Goal: Task Accomplishment & Management: Use online tool/utility

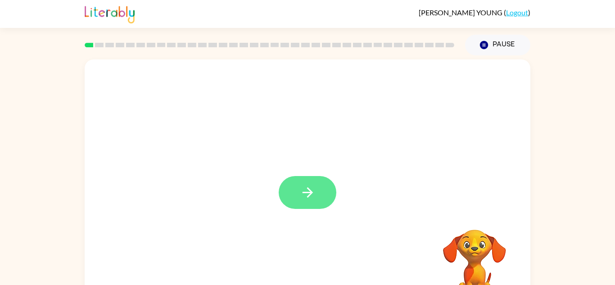
click at [323, 198] on button "button" at bounding box center [308, 192] width 58 height 33
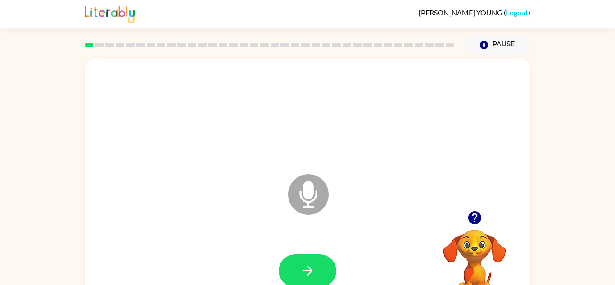
click at [313, 191] on icon "Microphone The Microphone is here when it is your turn to talk" at bounding box center [353, 206] width 135 height 68
click at [321, 270] on button "button" at bounding box center [308, 270] width 58 height 33
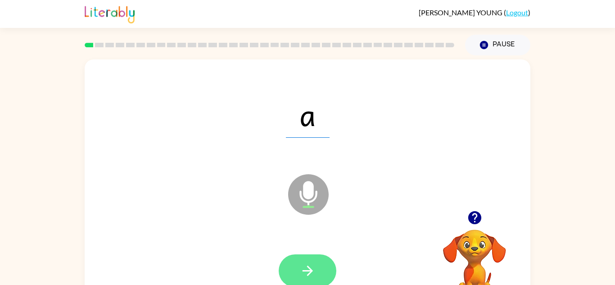
click at [333, 263] on button "button" at bounding box center [308, 270] width 58 height 33
click at [305, 268] on icon "button" at bounding box center [308, 271] width 16 height 16
click at [326, 268] on button "button" at bounding box center [308, 270] width 58 height 33
click at [320, 269] on button "button" at bounding box center [308, 270] width 58 height 33
click at [316, 264] on button "button" at bounding box center [308, 270] width 58 height 33
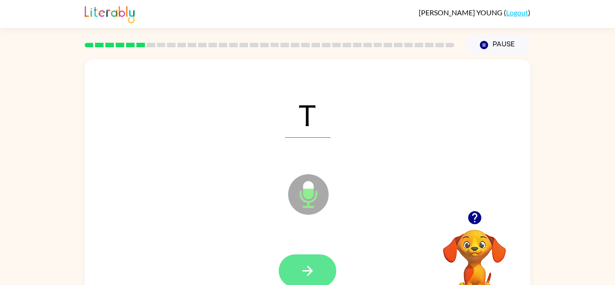
click at [324, 265] on button "button" at bounding box center [308, 270] width 58 height 33
click at [319, 267] on button "button" at bounding box center [308, 270] width 58 height 33
click at [311, 264] on icon "button" at bounding box center [308, 271] width 16 height 16
click at [312, 276] on icon "button" at bounding box center [308, 271] width 16 height 16
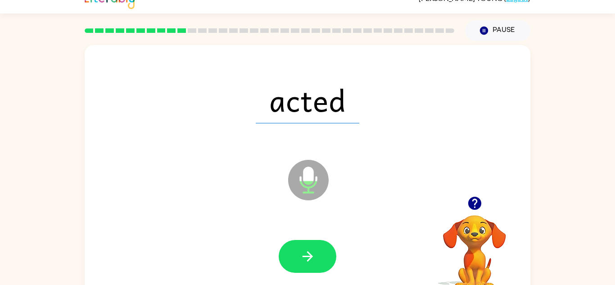
scroll to position [16, 0]
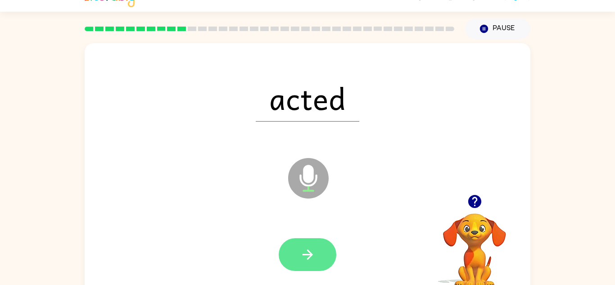
click at [325, 242] on button "button" at bounding box center [308, 254] width 58 height 33
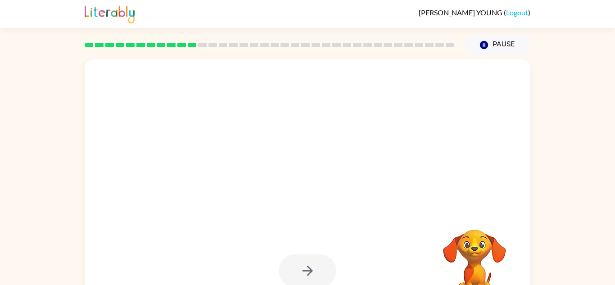
scroll to position [1, 0]
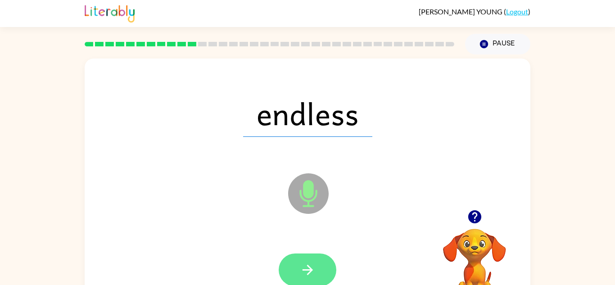
click at [323, 267] on button "button" at bounding box center [308, 269] width 58 height 33
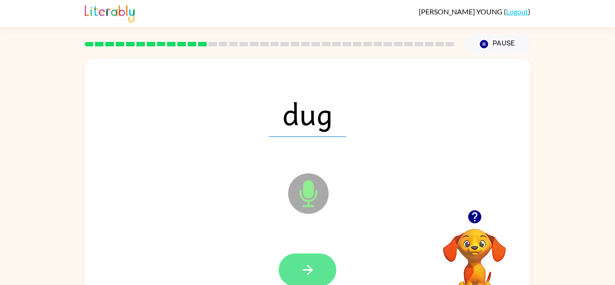
click at [328, 265] on button "button" at bounding box center [308, 269] width 58 height 33
click at [323, 279] on button "button" at bounding box center [308, 269] width 58 height 33
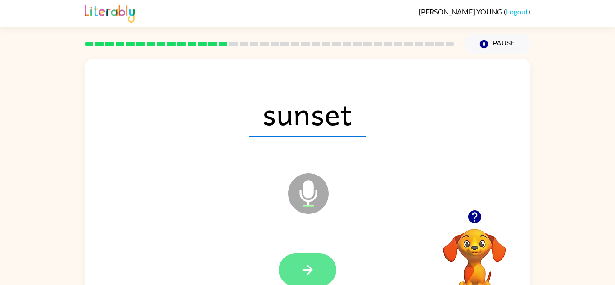
click at [310, 279] on button "button" at bounding box center [308, 269] width 58 height 33
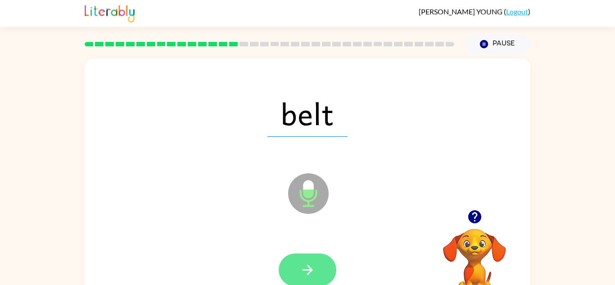
click at [323, 267] on button "button" at bounding box center [308, 269] width 58 height 33
click at [314, 268] on icon "button" at bounding box center [308, 270] width 16 height 16
click at [324, 278] on button "button" at bounding box center [308, 269] width 58 height 33
click at [325, 264] on button "button" at bounding box center [308, 269] width 58 height 33
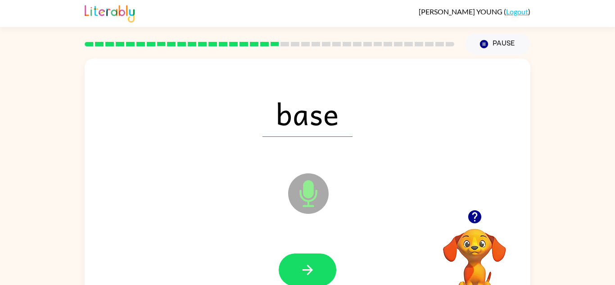
scroll to position [0, 0]
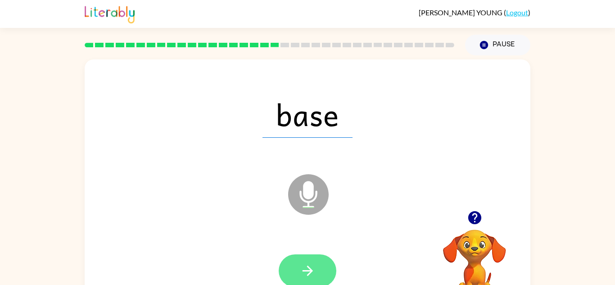
click at [319, 285] on button "button" at bounding box center [308, 270] width 58 height 33
click at [317, 259] on button "button" at bounding box center [308, 270] width 58 height 33
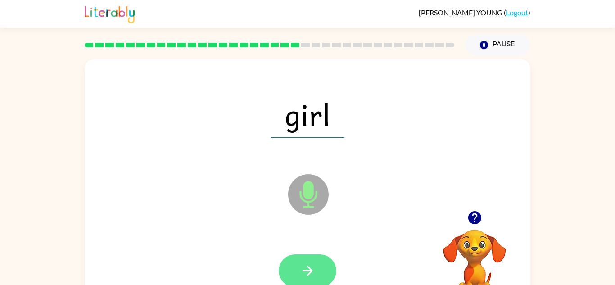
click at [318, 270] on button "button" at bounding box center [308, 270] width 58 height 33
click at [306, 272] on icon "button" at bounding box center [308, 271] width 16 height 16
click at [318, 275] on button "button" at bounding box center [308, 270] width 58 height 33
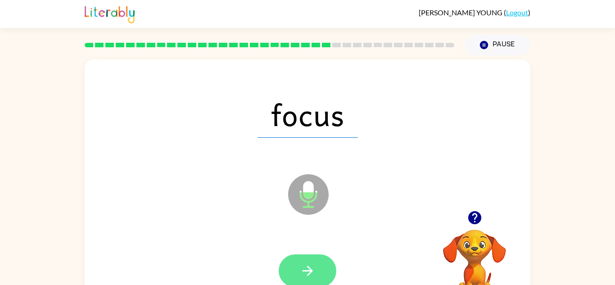
click at [318, 257] on button "button" at bounding box center [308, 270] width 58 height 33
click at [323, 264] on button "button" at bounding box center [308, 270] width 58 height 33
click at [324, 273] on button "button" at bounding box center [308, 270] width 58 height 33
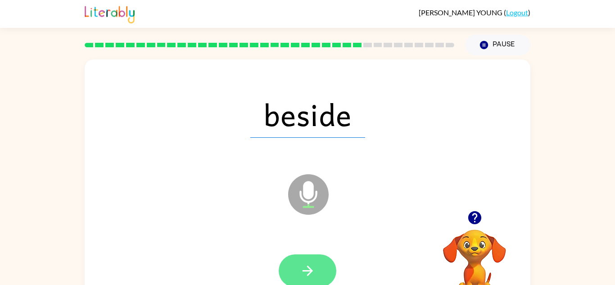
click at [321, 271] on button "button" at bounding box center [308, 270] width 58 height 33
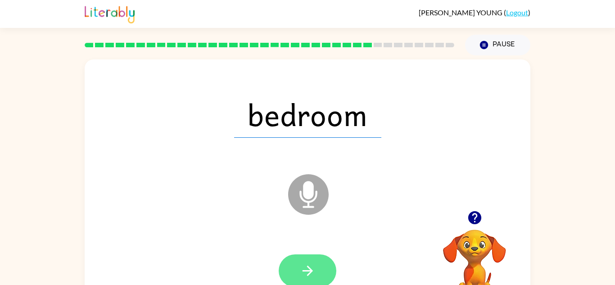
click at [292, 256] on button "button" at bounding box center [308, 270] width 58 height 33
click at [310, 269] on div at bounding box center [308, 270] width 58 height 33
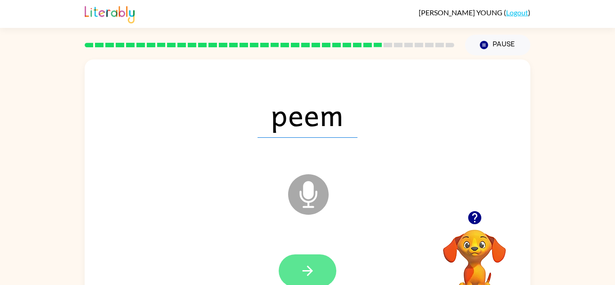
click at [308, 266] on icon "button" at bounding box center [308, 271] width 16 height 16
click at [324, 258] on button "button" at bounding box center [308, 270] width 58 height 33
click at [318, 269] on button "button" at bounding box center [308, 270] width 58 height 33
click at [311, 270] on icon "button" at bounding box center [307, 271] width 10 height 10
click at [322, 275] on button "button" at bounding box center [308, 270] width 58 height 33
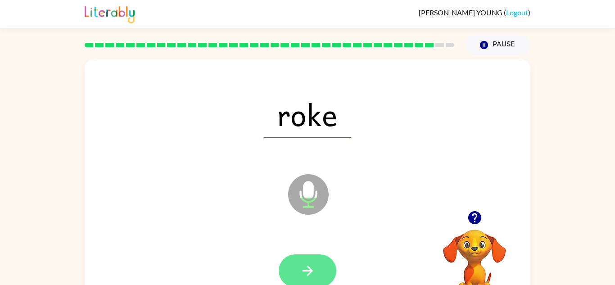
click at [325, 266] on button "button" at bounding box center [308, 270] width 58 height 33
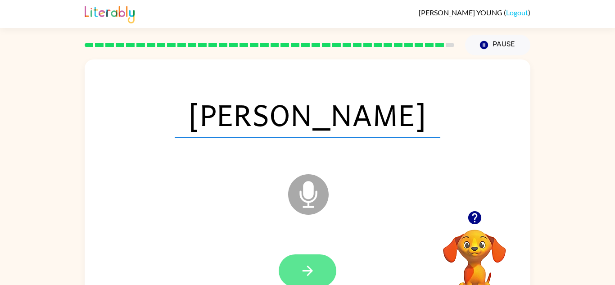
click at [308, 264] on icon "button" at bounding box center [308, 271] width 16 height 16
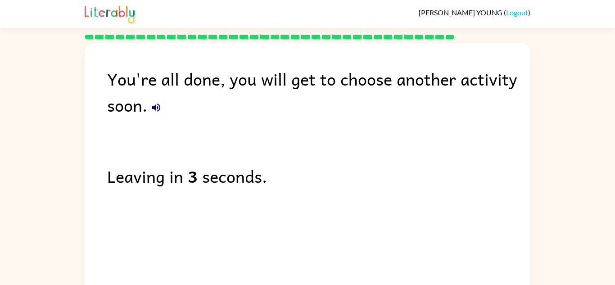
click at [160, 107] on icon "button" at bounding box center [156, 108] width 8 height 8
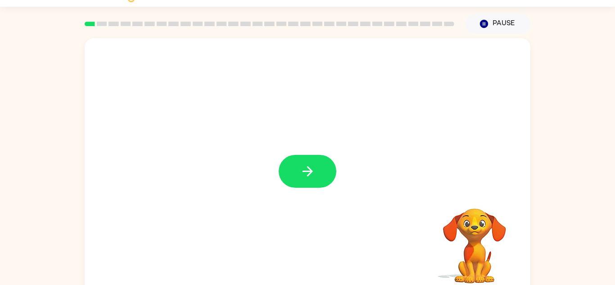
scroll to position [32, 0]
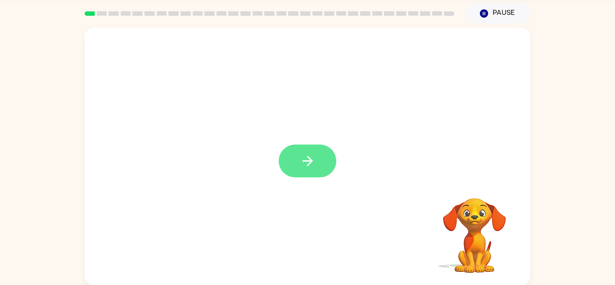
click at [291, 149] on button "button" at bounding box center [308, 161] width 58 height 33
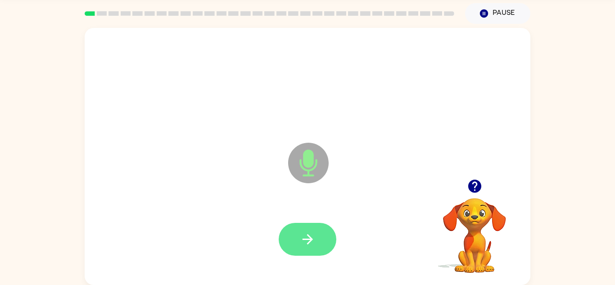
click at [313, 244] on icon "button" at bounding box center [308, 239] width 16 height 16
click at [312, 230] on button "button" at bounding box center [308, 239] width 58 height 33
click at [326, 240] on button "button" at bounding box center [308, 239] width 58 height 33
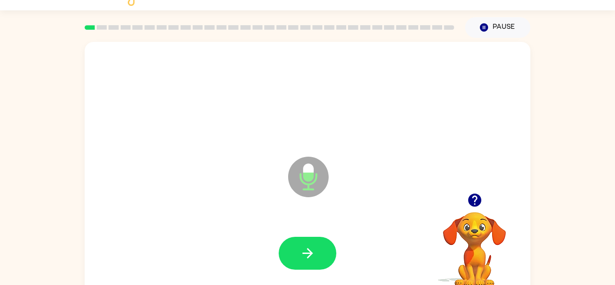
scroll to position [16, 0]
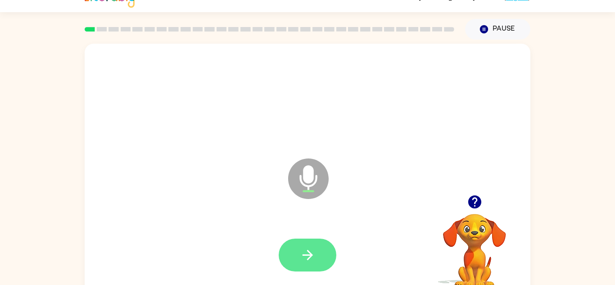
click at [326, 258] on button "button" at bounding box center [308, 255] width 58 height 33
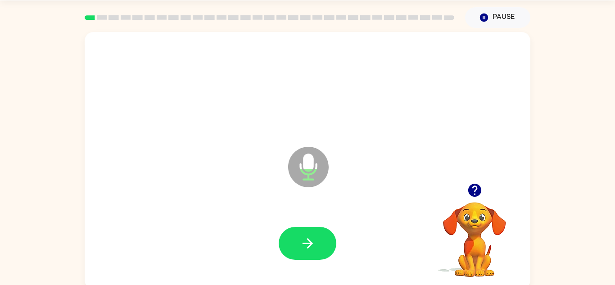
scroll to position [32, 0]
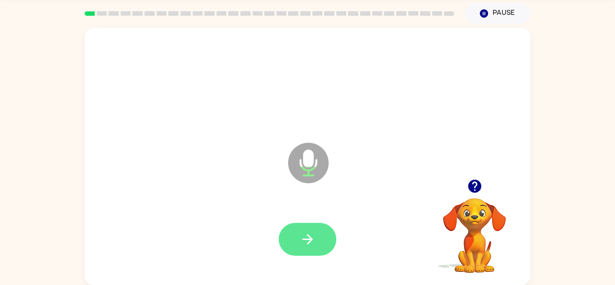
click at [321, 237] on button "button" at bounding box center [308, 239] width 58 height 33
click at [289, 255] on button "button" at bounding box center [308, 239] width 58 height 33
click at [326, 238] on button "button" at bounding box center [308, 239] width 58 height 33
click at [332, 239] on button "button" at bounding box center [308, 239] width 58 height 33
click at [318, 241] on button "button" at bounding box center [308, 239] width 58 height 33
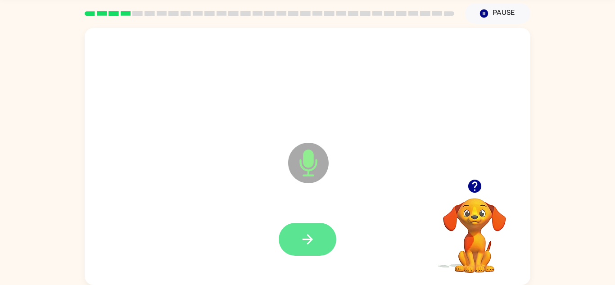
click at [317, 236] on button "button" at bounding box center [308, 239] width 58 height 33
click at [310, 228] on button "button" at bounding box center [308, 239] width 58 height 33
click at [311, 237] on icon "button" at bounding box center [308, 239] width 16 height 16
click at [303, 230] on button "button" at bounding box center [308, 239] width 58 height 33
click at [311, 236] on icon "button" at bounding box center [308, 239] width 16 height 16
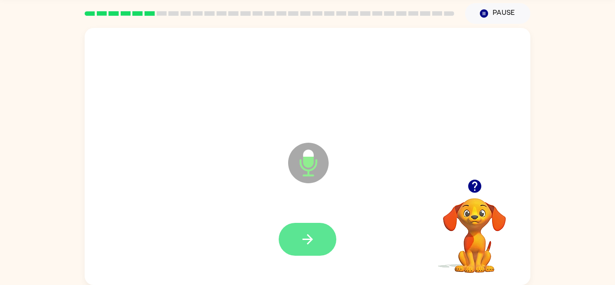
click at [316, 231] on button "button" at bounding box center [308, 239] width 58 height 33
click at [321, 248] on button "button" at bounding box center [308, 239] width 58 height 33
click at [315, 239] on icon "button" at bounding box center [308, 239] width 16 height 16
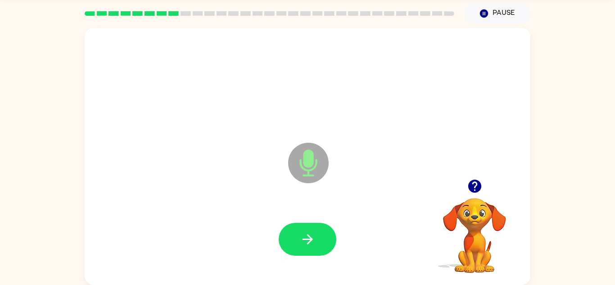
scroll to position [0, 0]
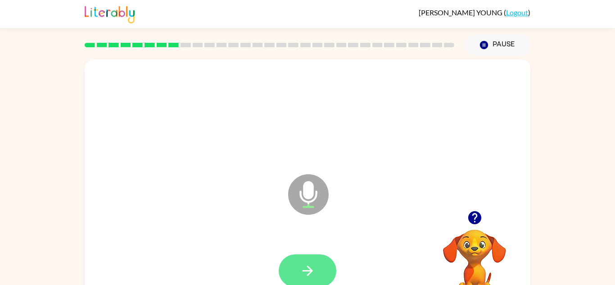
click at [329, 270] on button "button" at bounding box center [308, 270] width 58 height 33
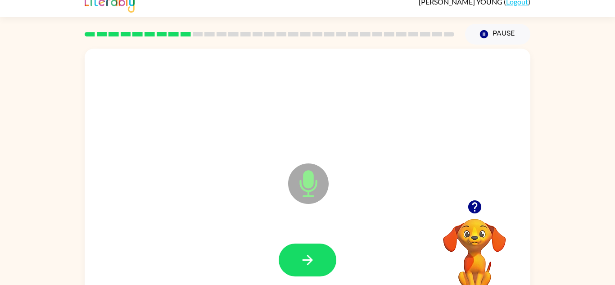
scroll to position [9, 0]
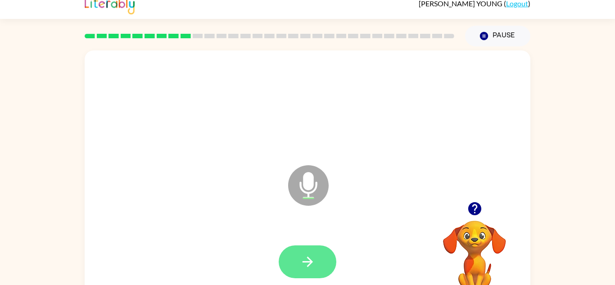
click at [303, 256] on icon "button" at bounding box center [308, 262] width 16 height 16
click at [325, 267] on button "button" at bounding box center [308, 261] width 58 height 33
click at [329, 266] on button "button" at bounding box center [308, 261] width 58 height 33
click at [321, 262] on button "button" at bounding box center [308, 261] width 58 height 33
click at [314, 255] on icon "button" at bounding box center [308, 262] width 16 height 16
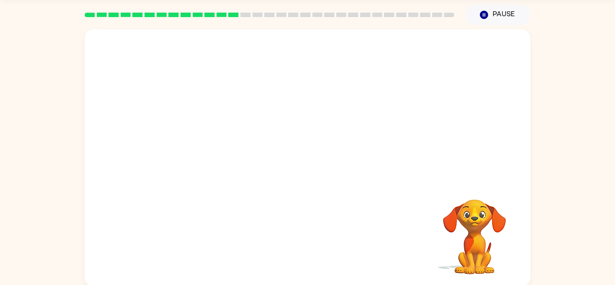
scroll to position [32, 0]
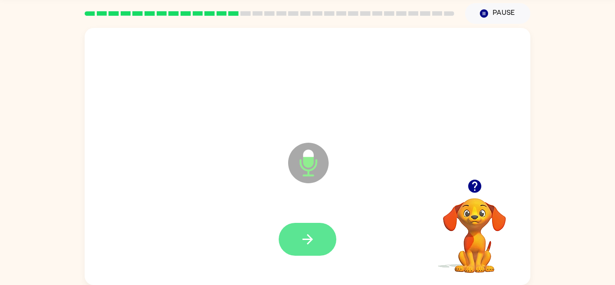
click at [323, 249] on button "button" at bounding box center [308, 239] width 58 height 33
click at [319, 234] on button "button" at bounding box center [308, 239] width 58 height 33
click at [312, 246] on icon "button" at bounding box center [308, 239] width 16 height 16
click at [317, 231] on button "button" at bounding box center [308, 239] width 58 height 33
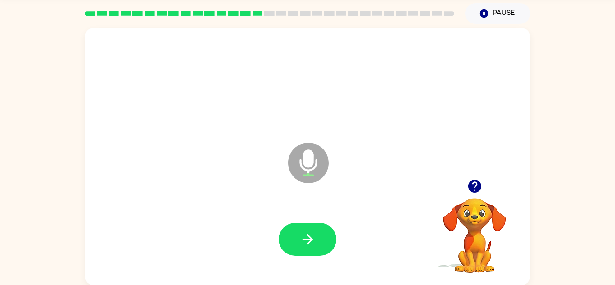
click at [327, 254] on div at bounding box center [308, 239] width 58 height 33
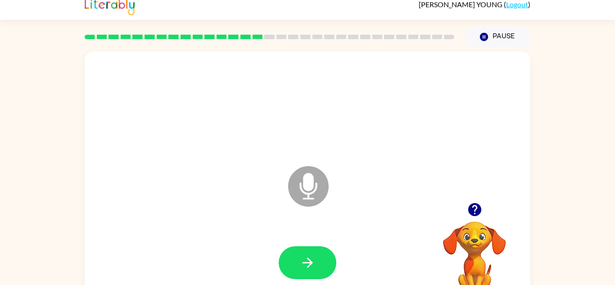
scroll to position [7, 0]
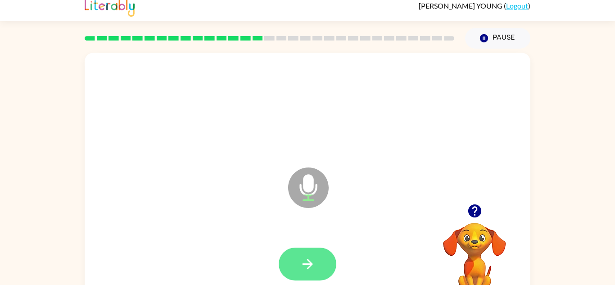
click at [312, 256] on icon "button" at bounding box center [308, 264] width 16 height 16
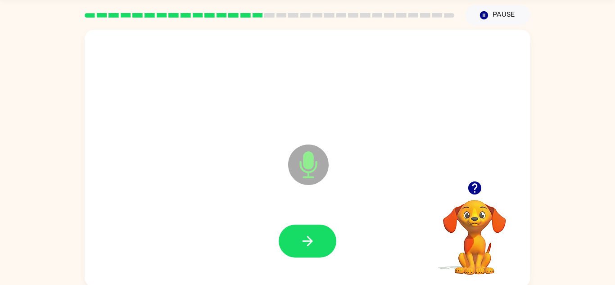
scroll to position [32, 0]
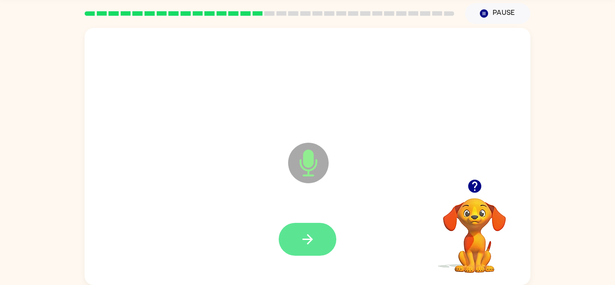
click at [324, 231] on button "button" at bounding box center [308, 239] width 58 height 33
click at [326, 254] on button "button" at bounding box center [308, 239] width 58 height 33
click at [318, 243] on button "button" at bounding box center [308, 239] width 58 height 33
click at [316, 245] on button "button" at bounding box center [308, 239] width 58 height 33
click at [316, 239] on button "button" at bounding box center [308, 239] width 58 height 33
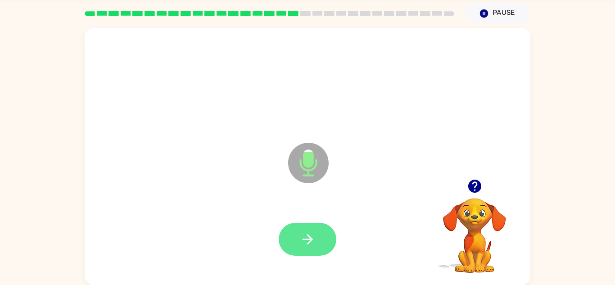
click at [308, 244] on icon "button" at bounding box center [307, 239] width 10 height 10
click at [320, 232] on button "button" at bounding box center [308, 239] width 58 height 33
click at [303, 244] on icon "button" at bounding box center [308, 239] width 16 height 16
click at [308, 244] on icon "button" at bounding box center [307, 239] width 10 height 10
click at [309, 228] on button "button" at bounding box center [308, 239] width 58 height 33
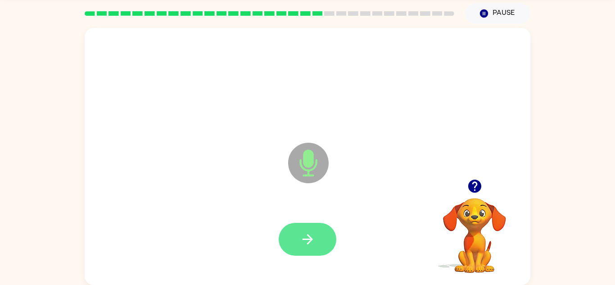
click at [317, 232] on button "button" at bounding box center [308, 239] width 58 height 33
click at [304, 233] on icon "button" at bounding box center [308, 239] width 16 height 16
click at [313, 242] on icon "button" at bounding box center [308, 239] width 16 height 16
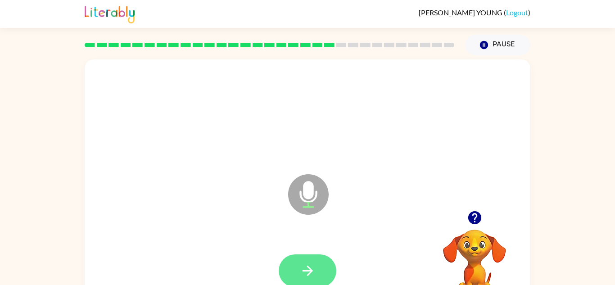
click at [306, 279] on button "button" at bounding box center [308, 270] width 58 height 33
click at [332, 262] on div at bounding box center [308, 270] width 58 height 33
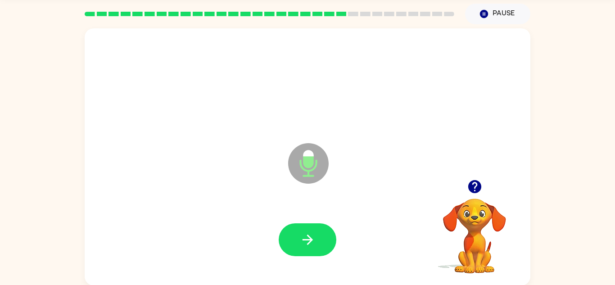
scroll to position [29, 0]
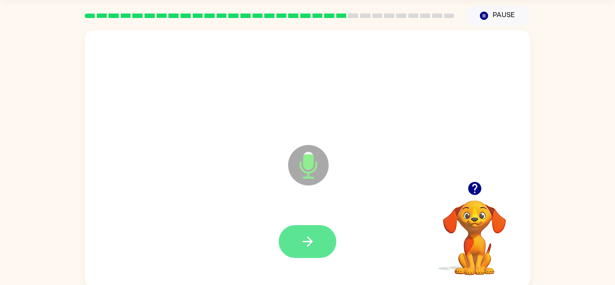
click at [301, 247] on icon "button" at bounding box center [308, 242] width 16 height 16
click at [317, 257] on button "button" at bounding box center [308, 241] width 58 height 33
click at [313, 243] on div at bounding box center [308, 241] width 58 height 33
click at [309, 249] on icon "button" at bounding box center [308, 242] width 16 height 16
click at [317, 244] on button "button" at bounding box center [308, 241] width 58 height 33
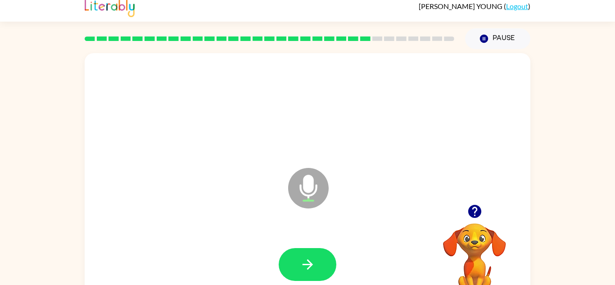
scroll to position [0, 0]
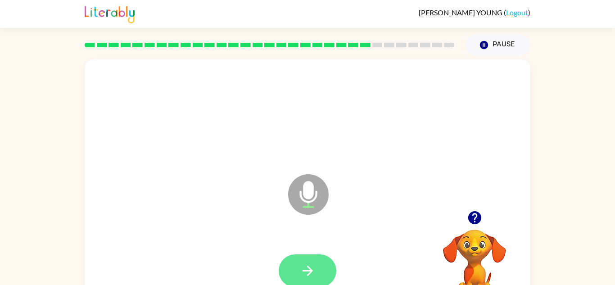
click at [314, 257] on button "button" at bounding box center [308, 270] width 58 height 33
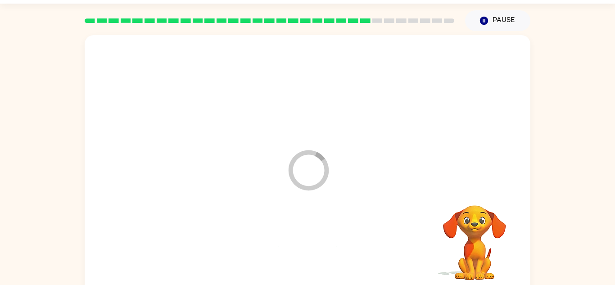
scroll to position [32, 0]
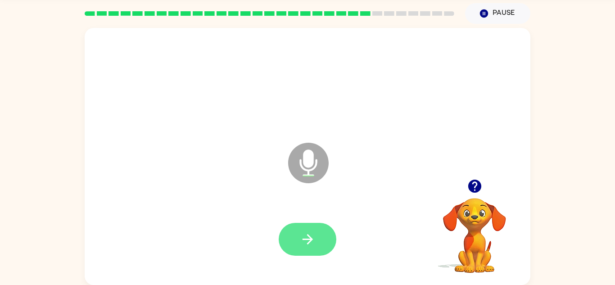
click at [325, 240] on button "button" at bounding box center [308, 239] width 58 height 33
click at [303, 253] on button "button" at bounding box center [308, 239] width 58 height 33
click at [289, 239] on button "button" at bounding box center [308, 239] width 58 height 33
click at [307, 234] on icon "button" at bounding box center [308, 239] width 16 height 16
click at [313, 244] on icon "button" at bounding box center [308, 239] width 16 height 16
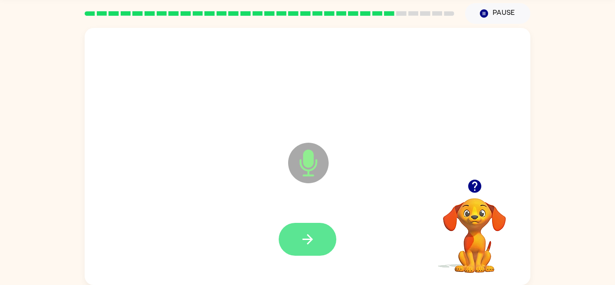
click at [321, 252] on button "button" at bounding box center [308, 239] width 58 height 33
click at [306, 238] on icon "button" at bounding box center [308, 239] width 16 height 16
click at [333, 235] on button "button" at bounding box center [308, 239] width 58 height 33
click at [312, 239] on icon "button" at bounding box center [307, 239] width 10 height 10
click at [311, 244] on icon "button" at bounding box center [308, 239] width 16 height 16
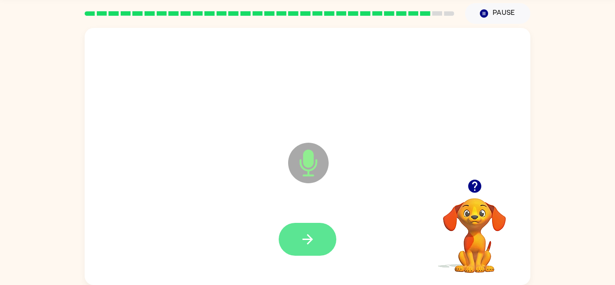
click at [309, 243] on icon "button" at bounding box center [308, 239] width 16 height 16
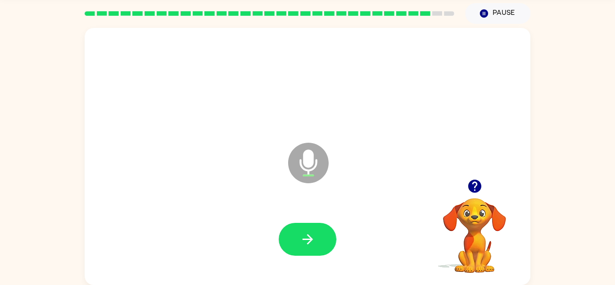
click at [430, 210] on video "Your browser must support playing .mp4 files to use Literably. Please try using…" at bounding box center [475, 229] width 90 height 90
click at [337, 247] on div at bounding box center [308, 240] width 428 height 74
click at [322, 240] on button "button" at bounding box center [308, 239] width 58 height 33
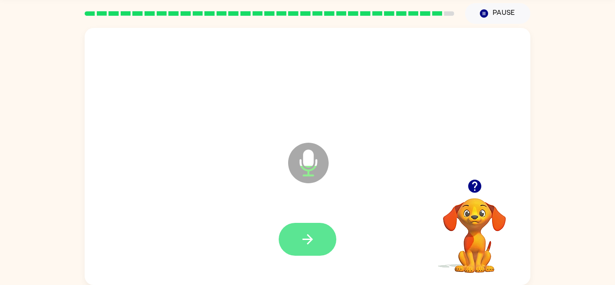
click at [315, 235] on icon "button" at bounding box center [308, 239] width 16 height 16
click at [324, 243] on button "button" at bounding box center [308, 239] width 58 height 33
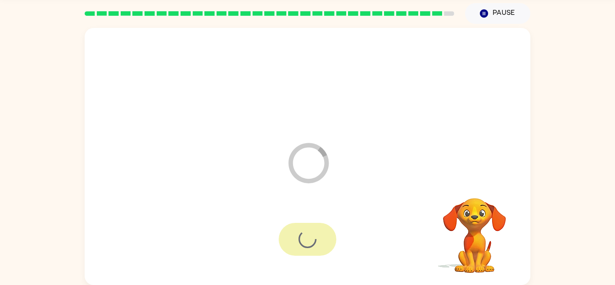
scroll to position [15, 0]
